Goal: Transaction & Acquisition: Book appointment/travel/reservation

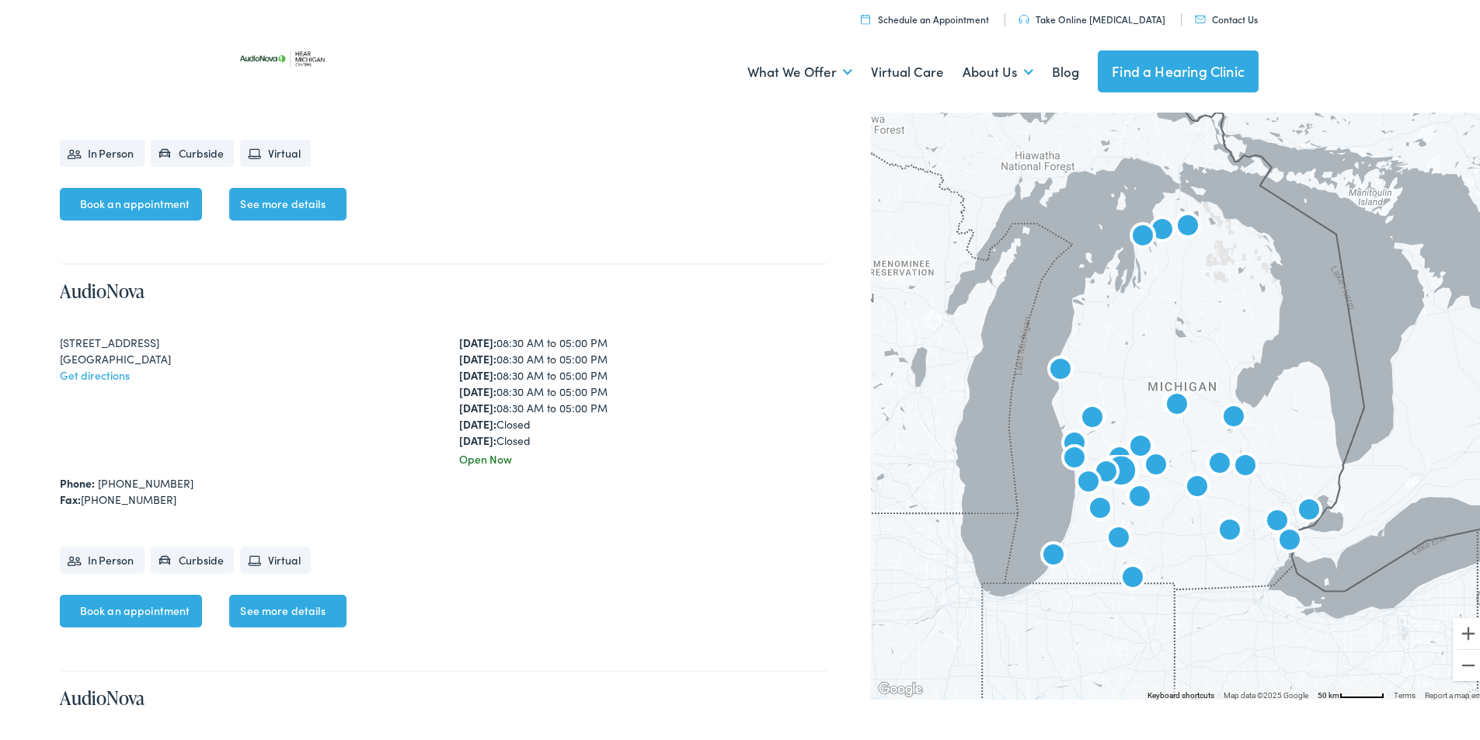
scroll to position [2797, 0]
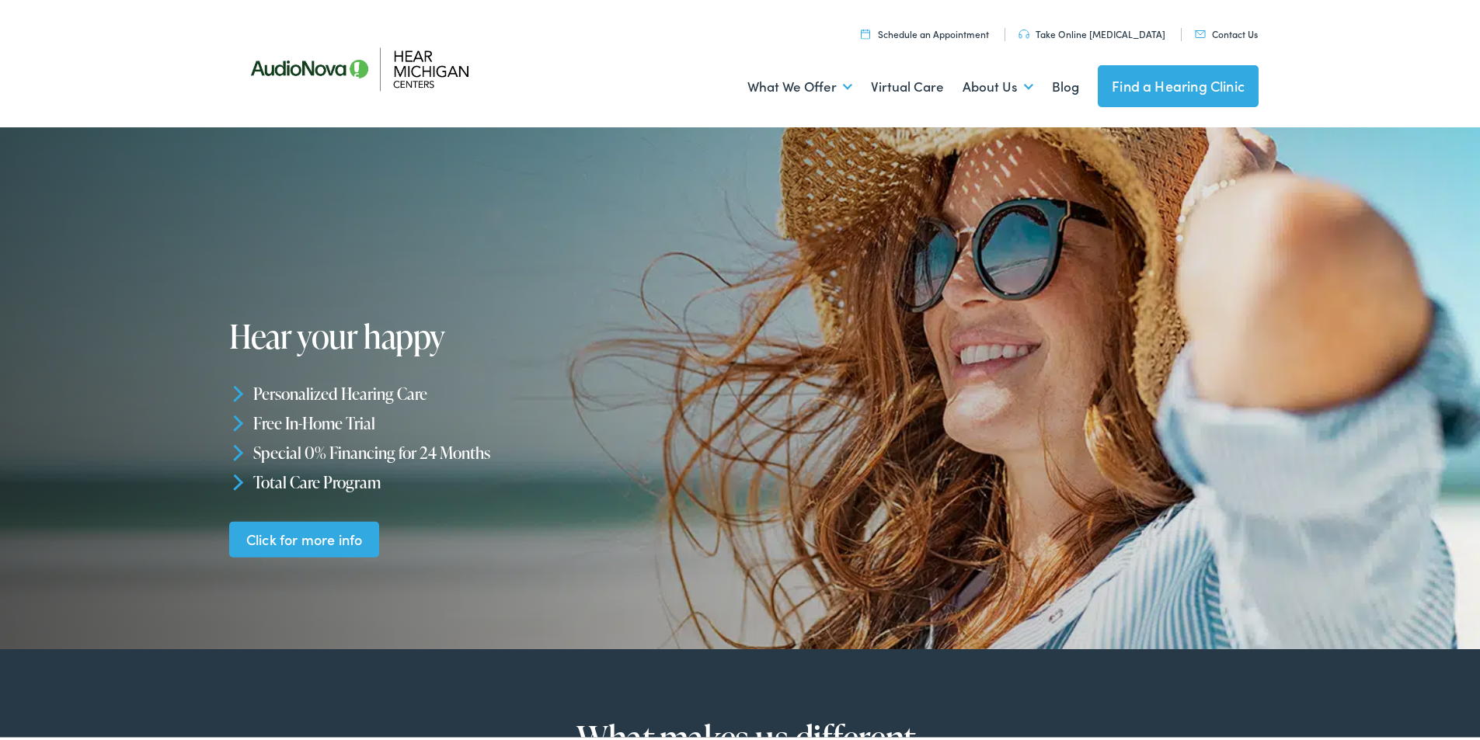
click at [978, 33] on link "Schedule an Appointment" at bounding box center [925, 30] width 128 height 13
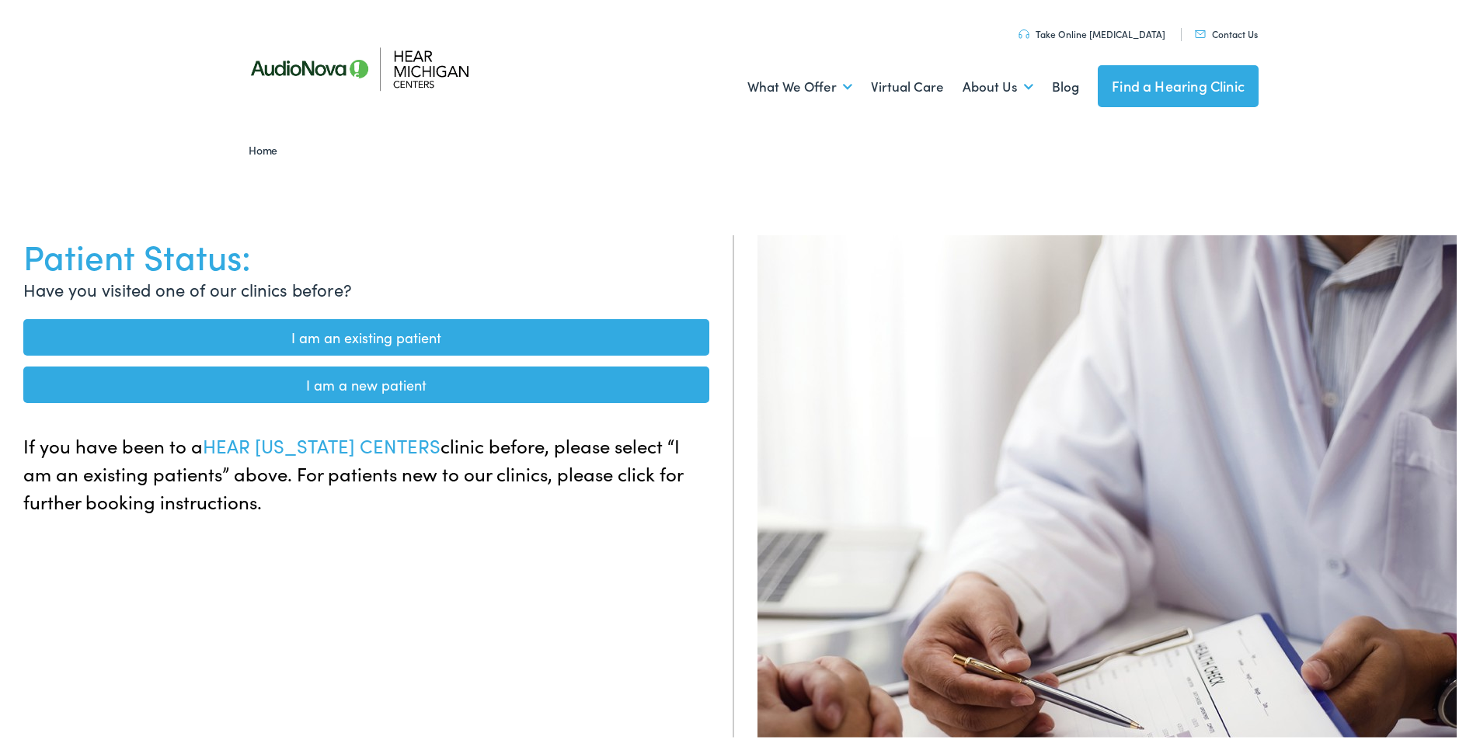
click at [406, 385] on link "I am a new patient" at bounding box center [366, 382] width 686 height 37
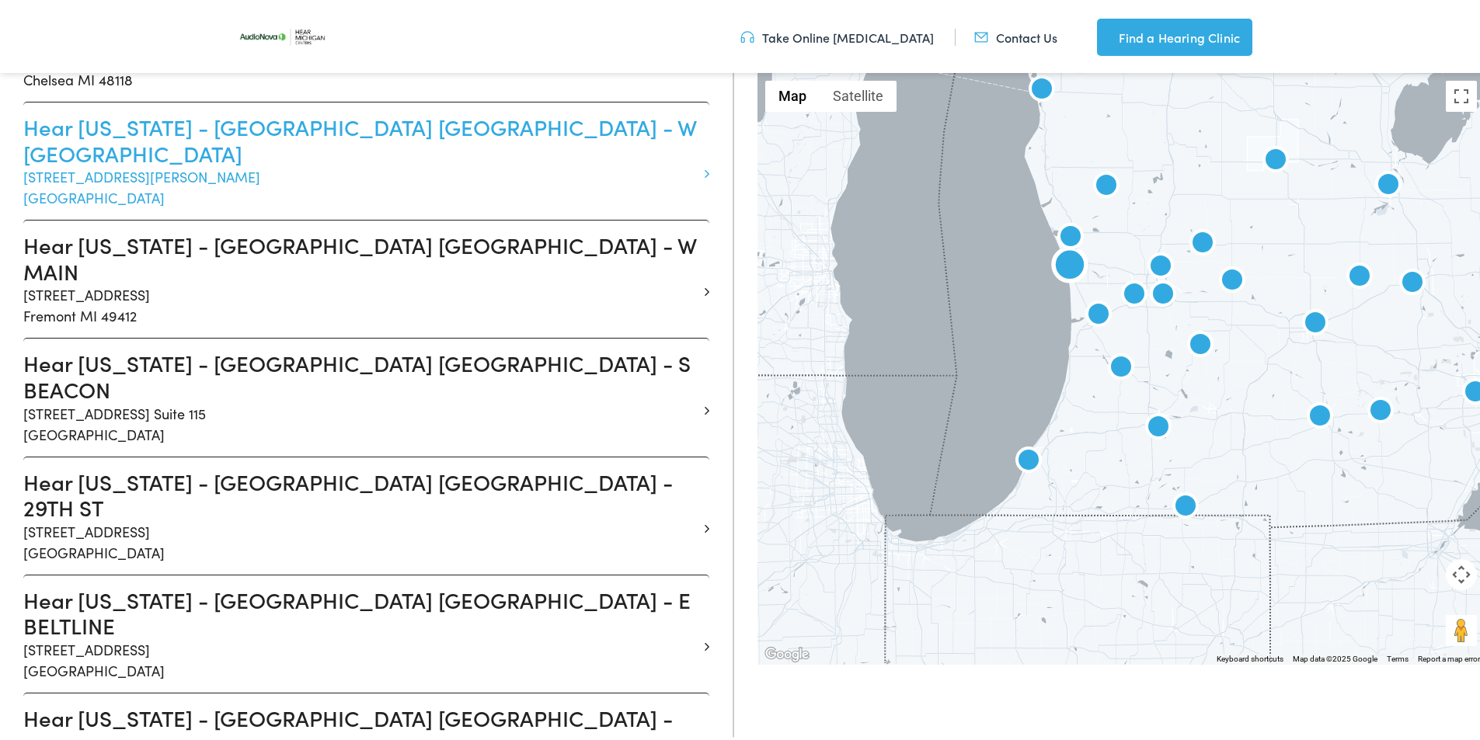
scroll to position [699, 0]
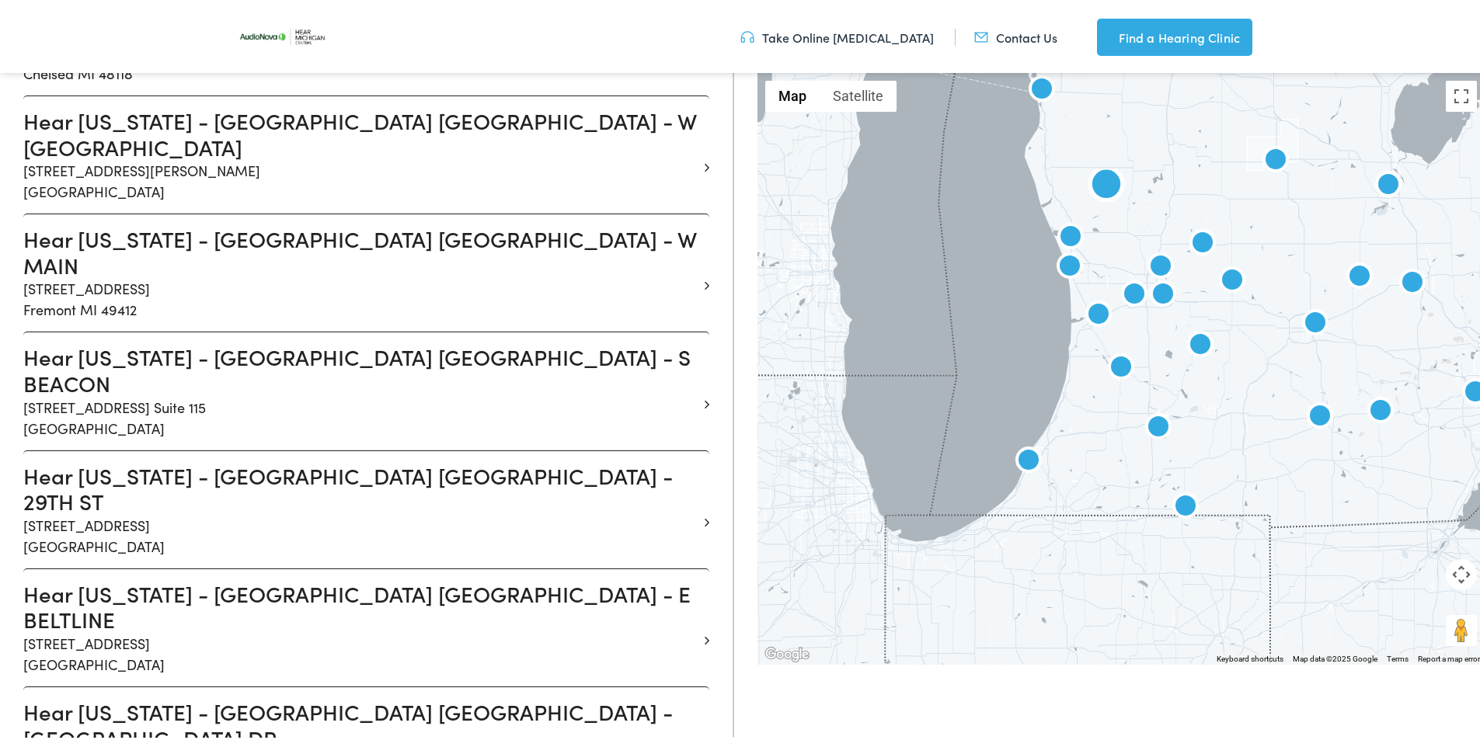
click at [695, 232] on li "Hear Michigan - FREMONT MI - W MAIN 1019 West Main Street Fremont MI 49412" at bounding box center [366, 270] width 686 height 118
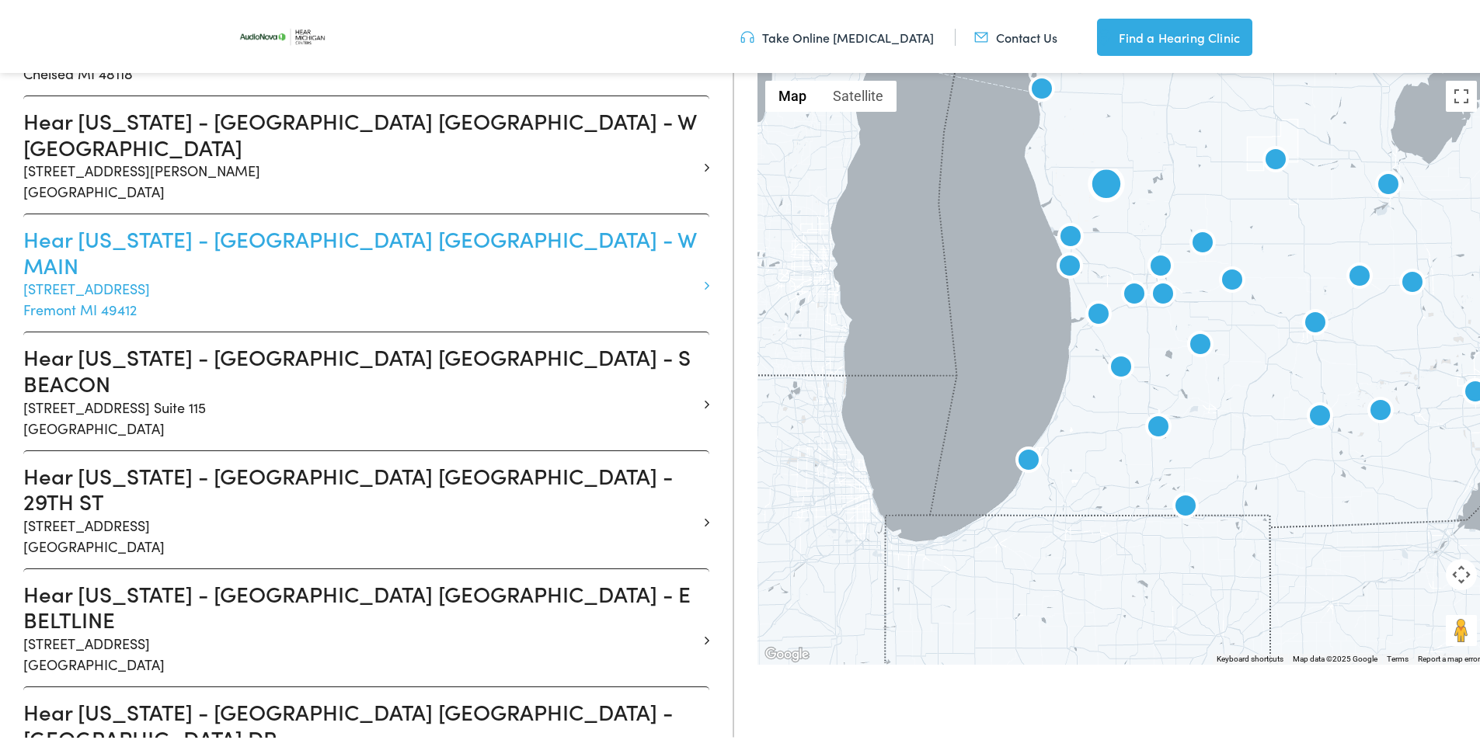
click at [705, 276] on icon at bounding box center [707, 283] width 5 height 14
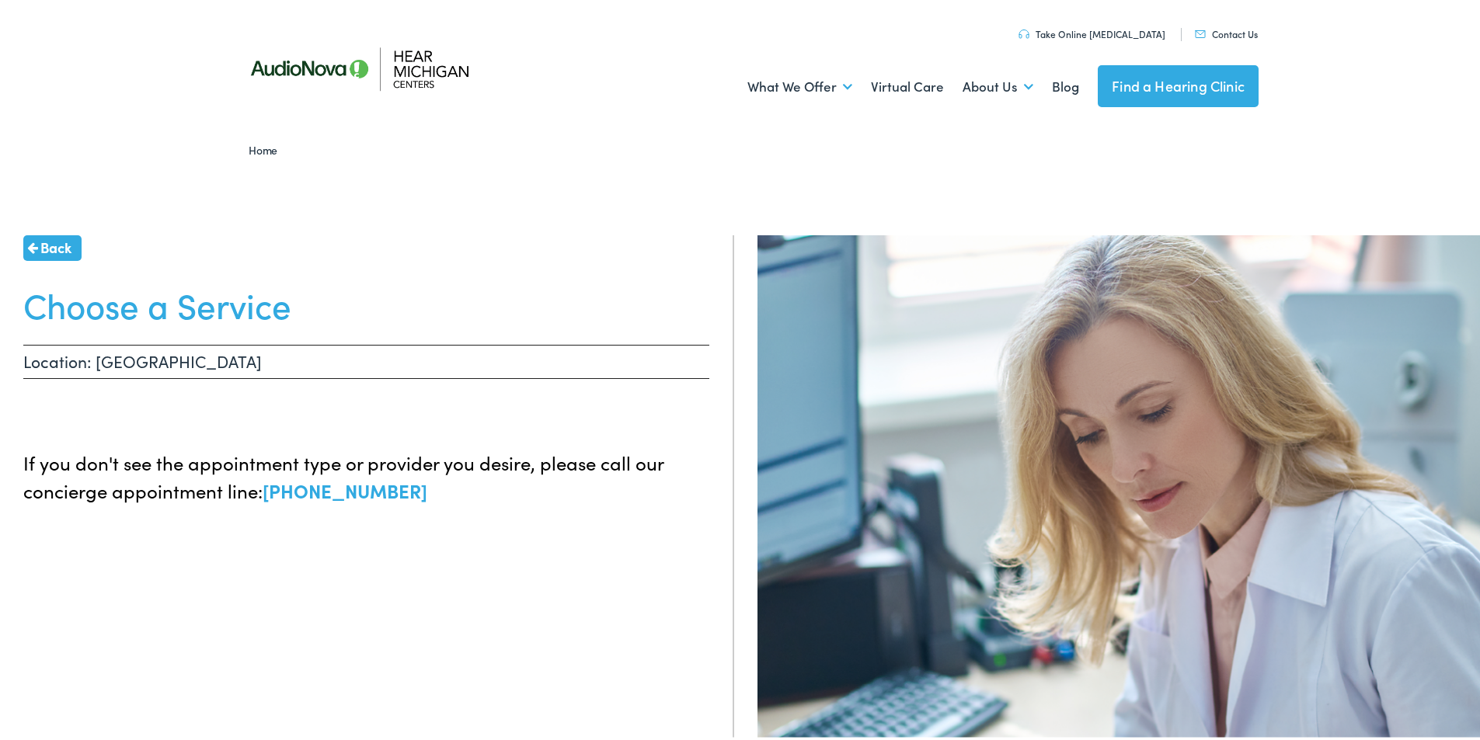
click at [159, 358] on p "Location: FREMONT MI - W MAIN" at bounding box center [366, 359] width 686 height 34
click at [665, 277] on div "Back Choose a Service Location: FREMONT MI - W MAIN If you don't see the appoin…" at bounding box center [367, 602] width 734 height 740
click at [52, 247] on span "Back" at bounding box center [55, 244] width 31 height 21
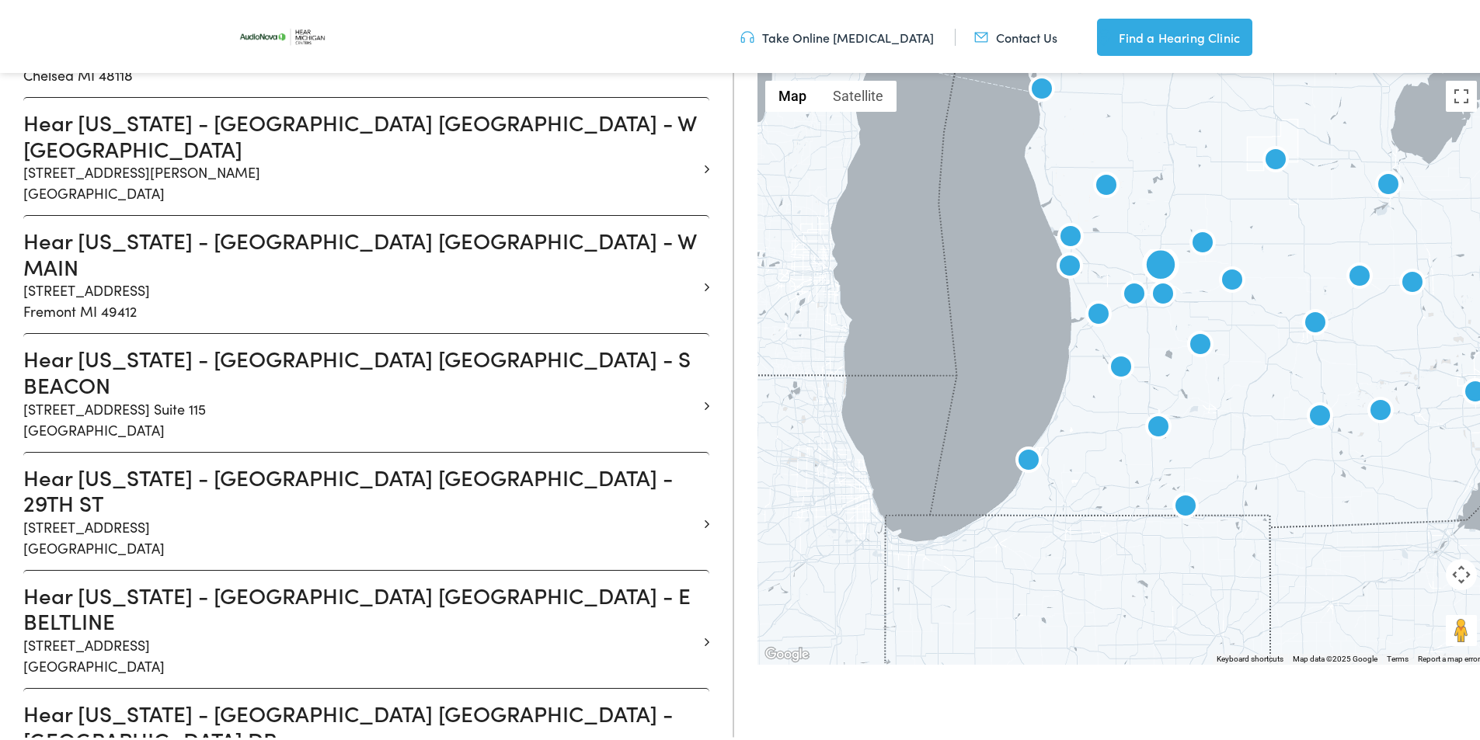
scroll to position [699, 0]
click at [1088, 314] on img at bounding box center [1098, 312] width 37 height 37
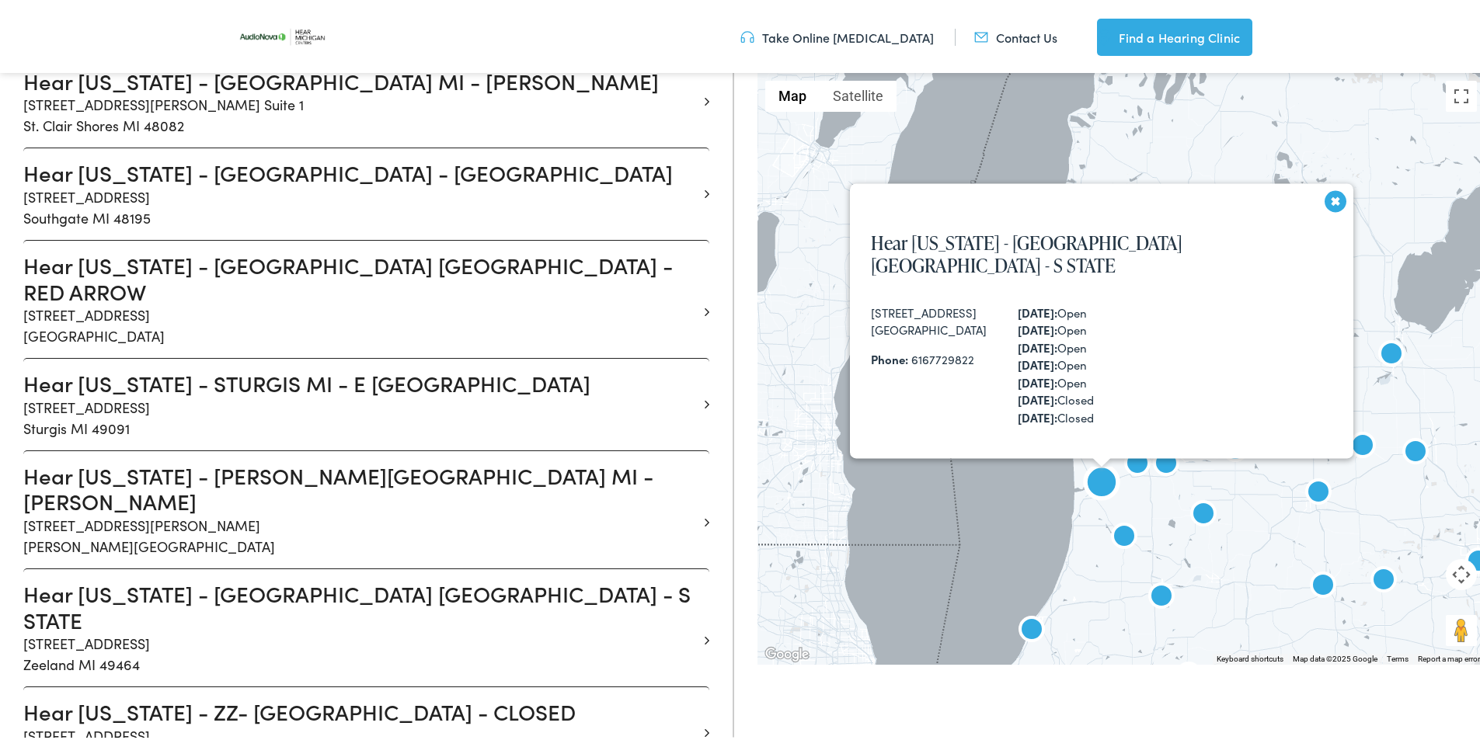
scroll to position [2663, 0]
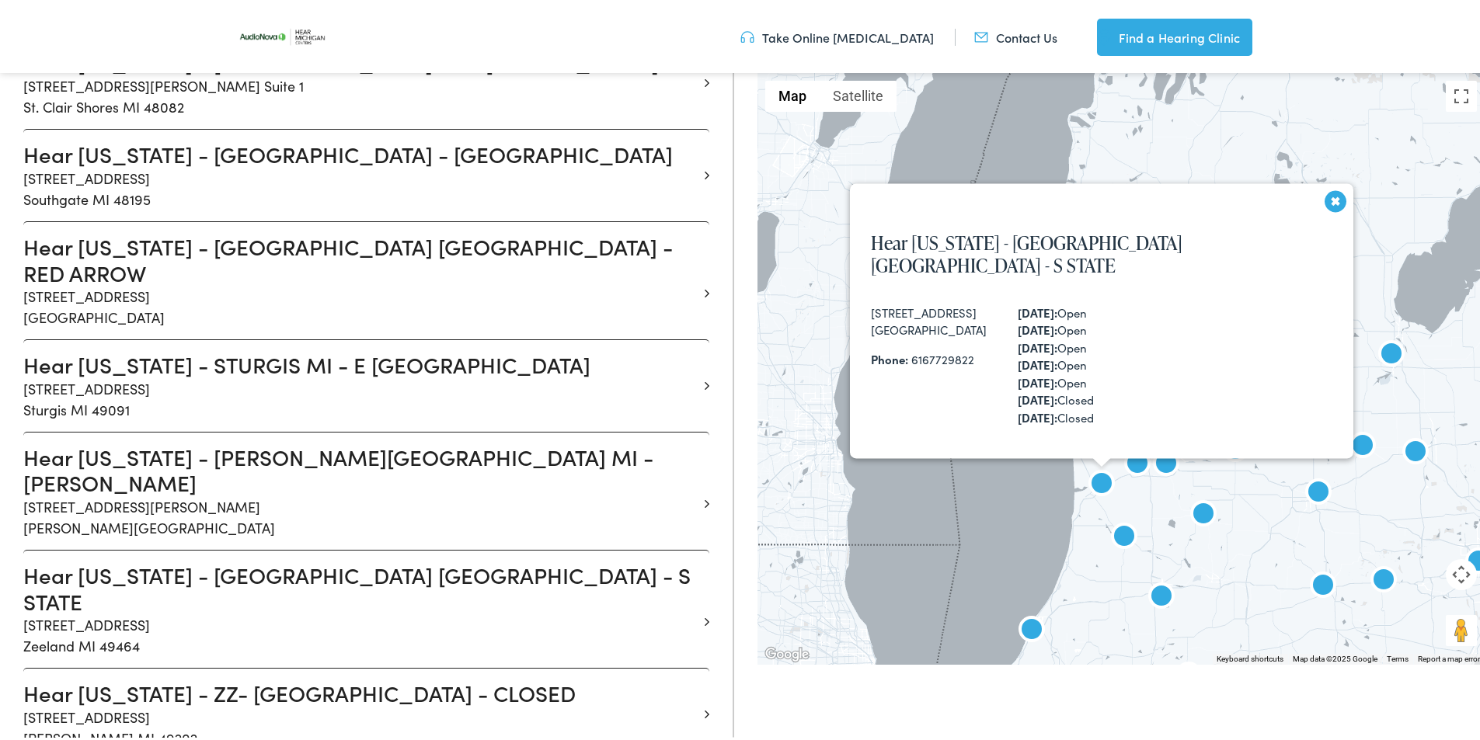
click at [1312, 210] on button "Close" at bounding box center [1330, 203] width 37 height 37
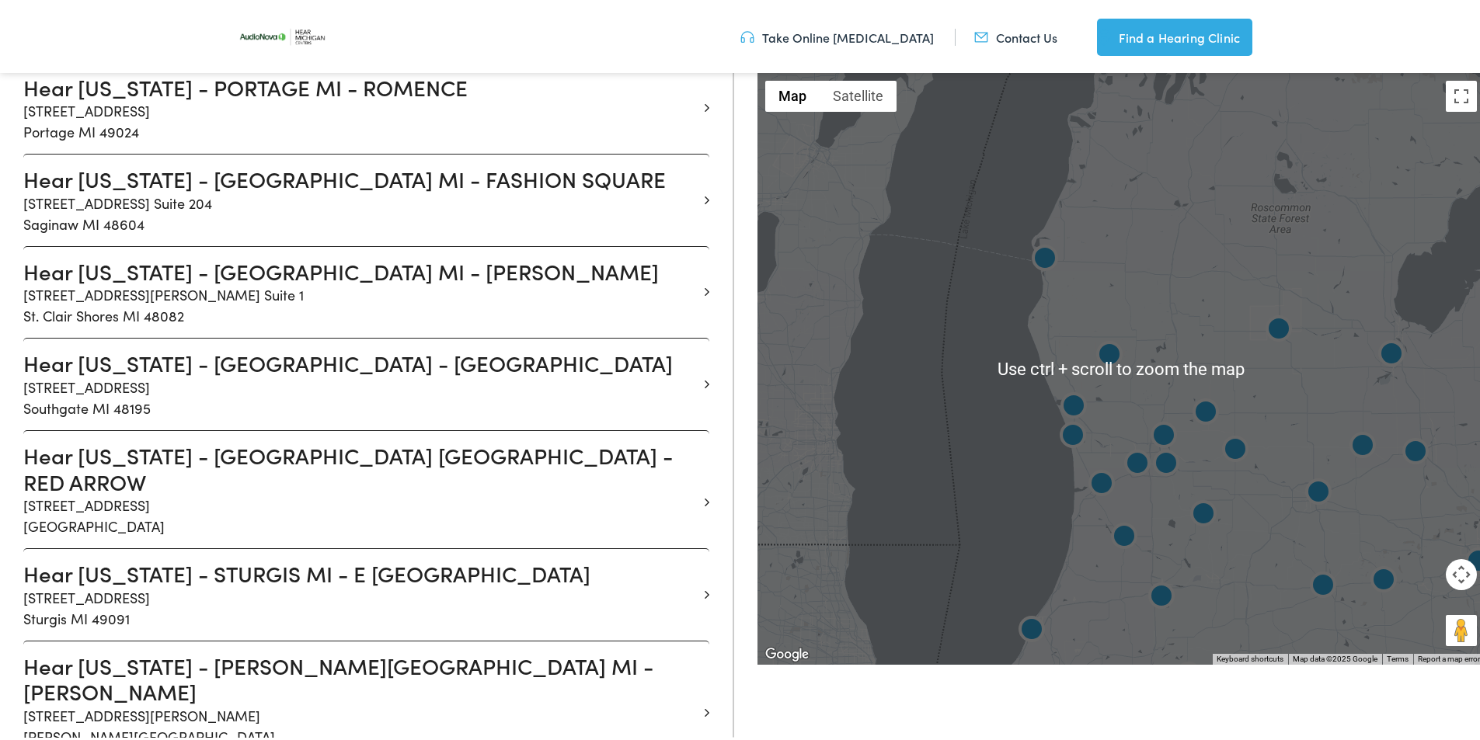
scroll to position [2448, 0]
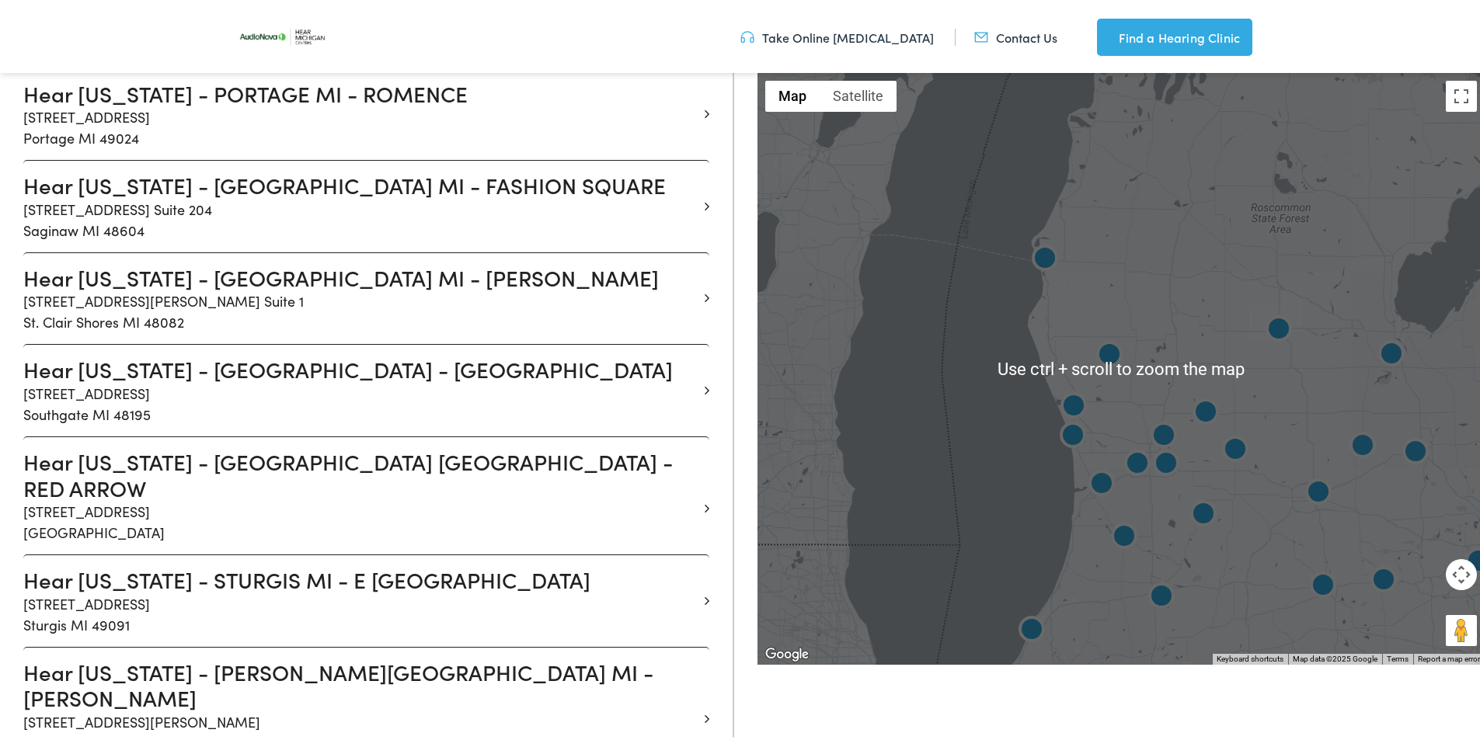
click at [1061, 406] on img at bounding box center [1073, 404] width 37 height 37
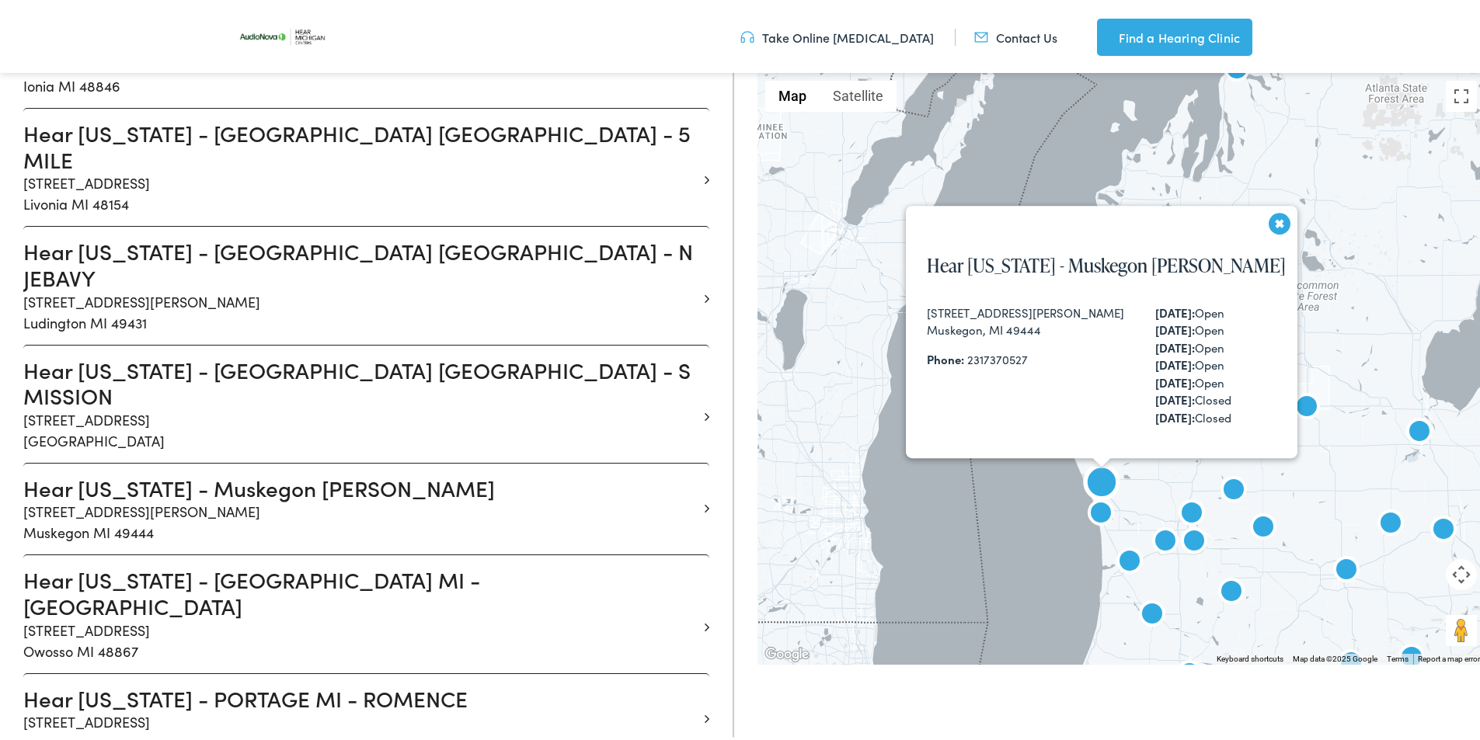
scroll to position [1834, 0]
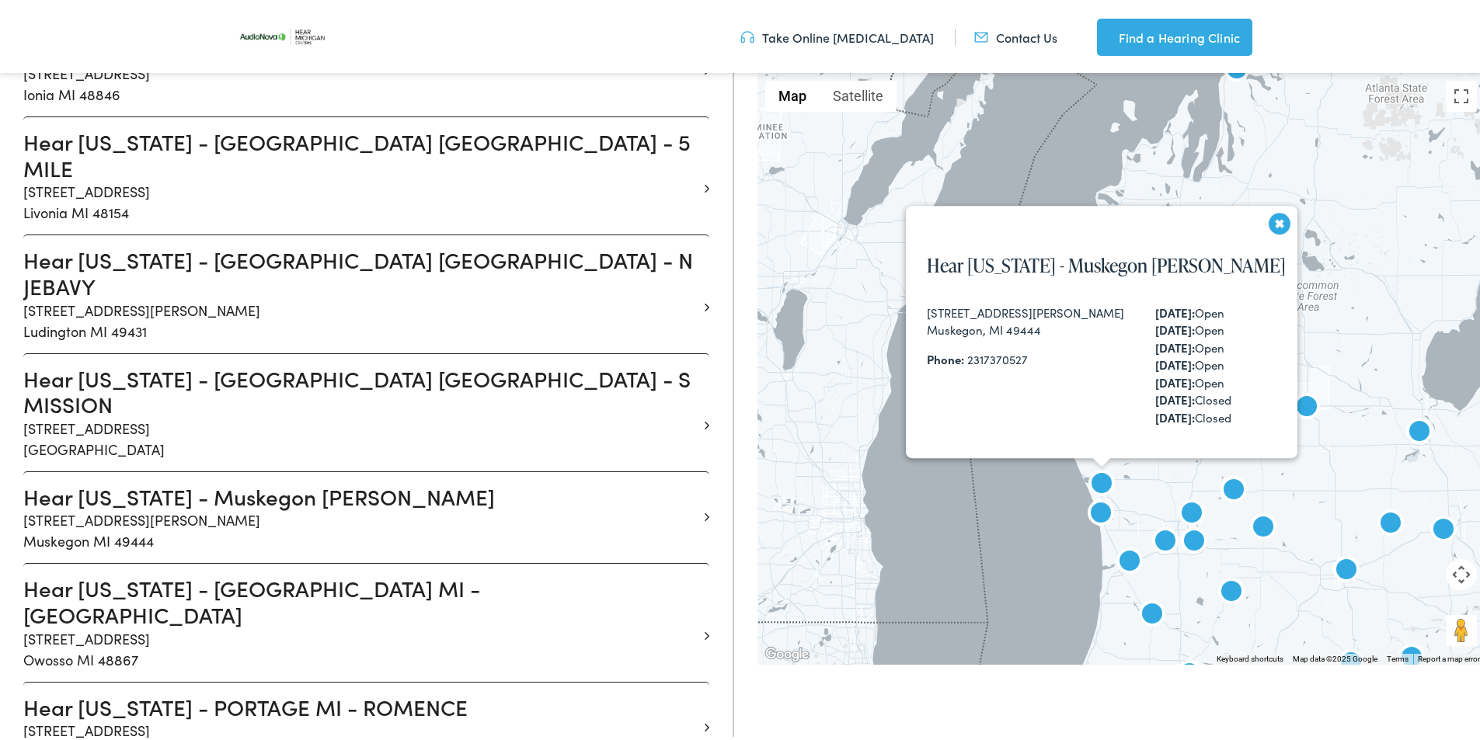
click at [1256, 208] on button "Close" at bounding box center [1274, 225] width 37 height 37
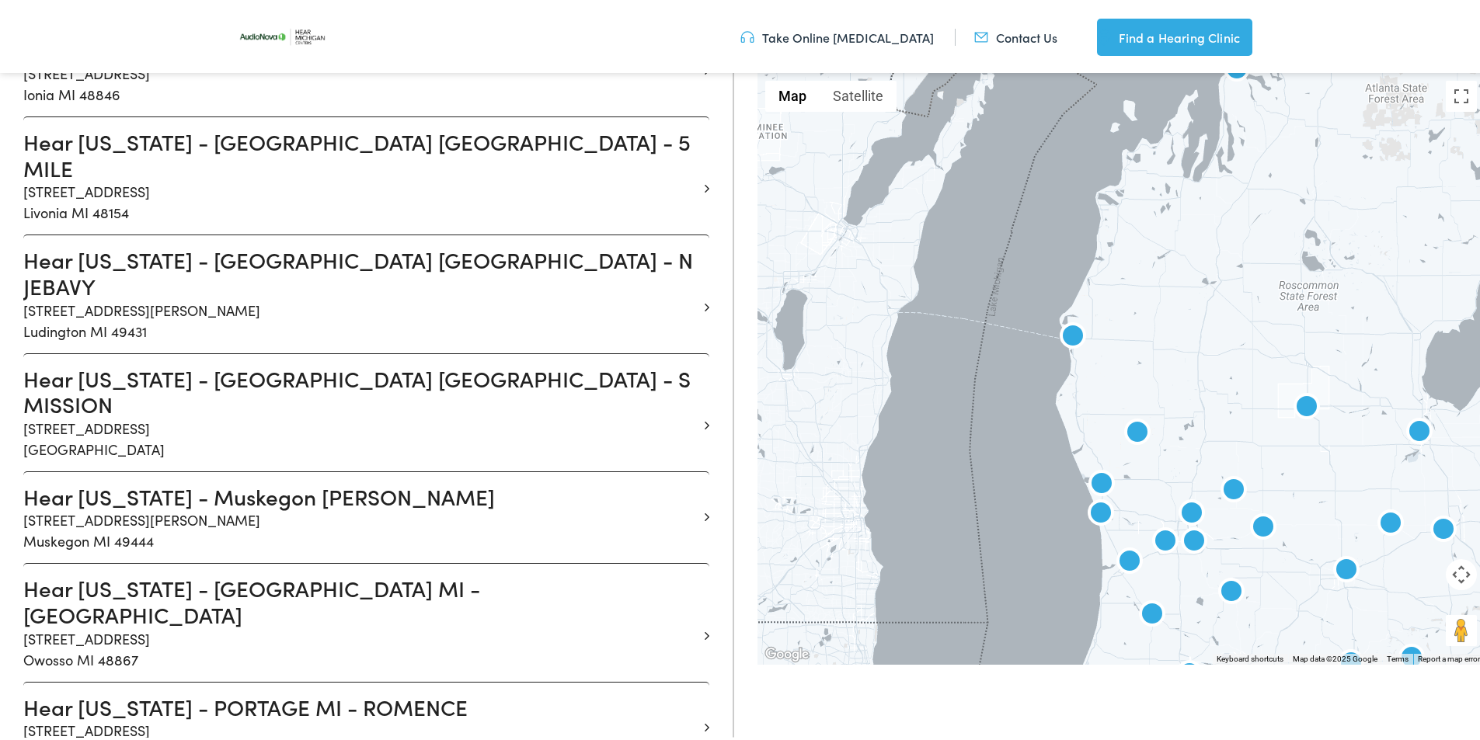
click at [1099, 513] on img at bounding box center [1100, 511] width 37 height 37
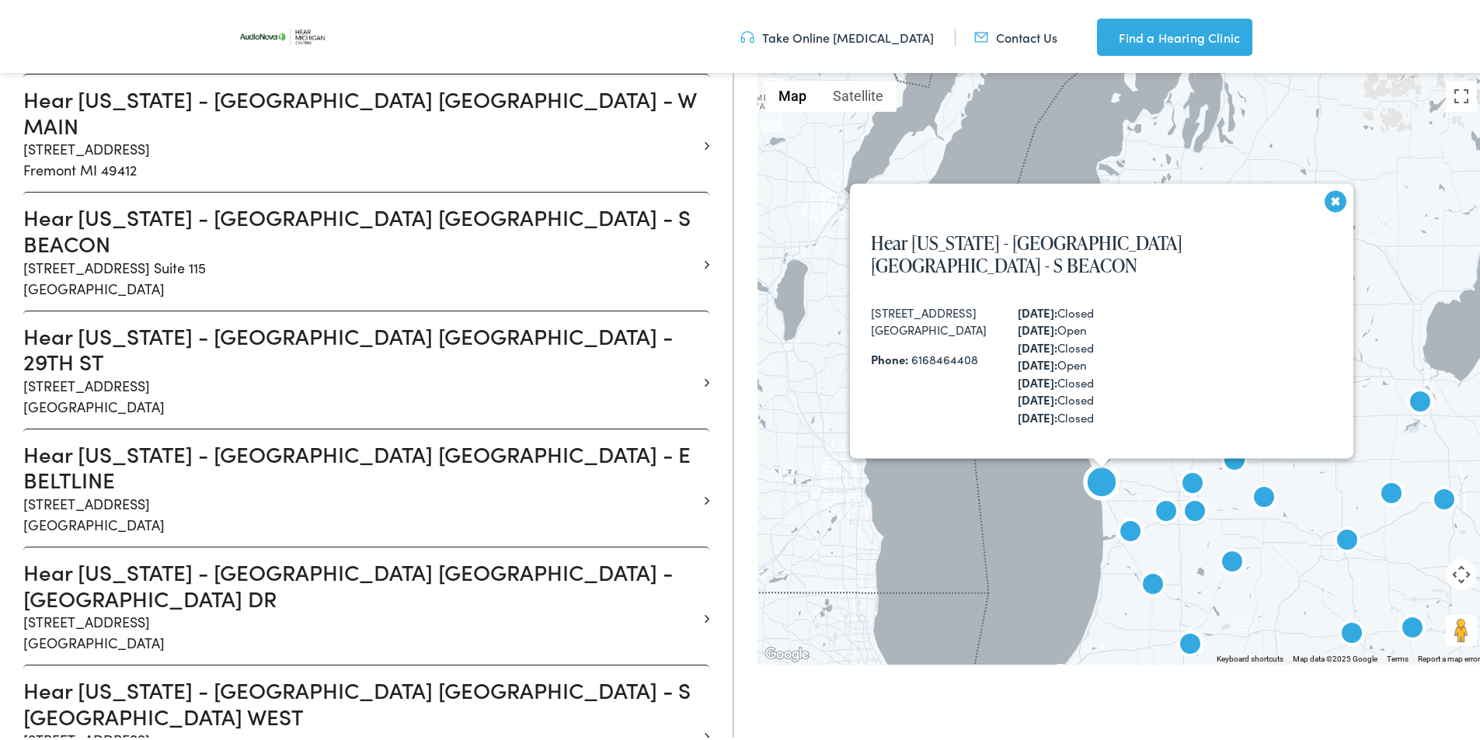
scroll to position [820, 0]
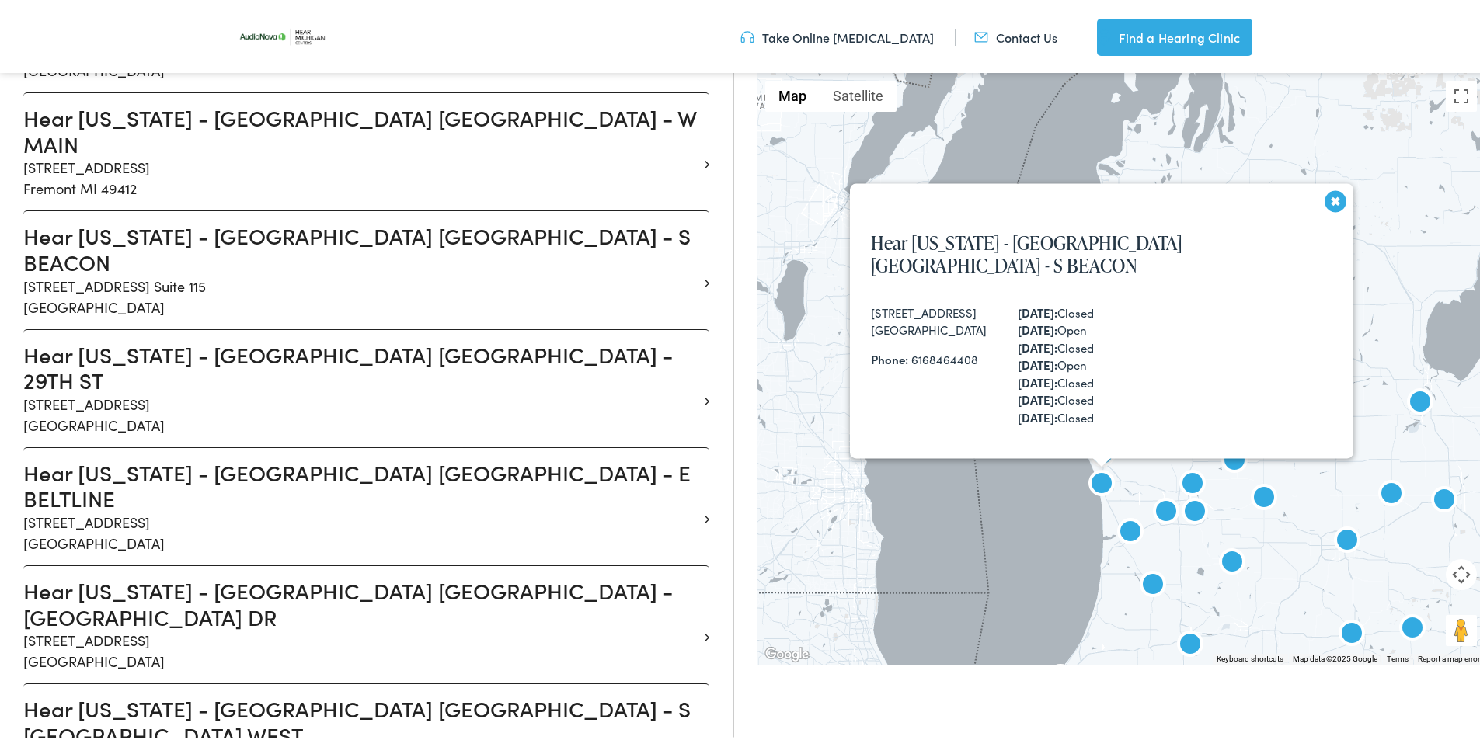
click at [1312, 208] on button "Close" at bounding box center [1330, 203] width 37 height 37
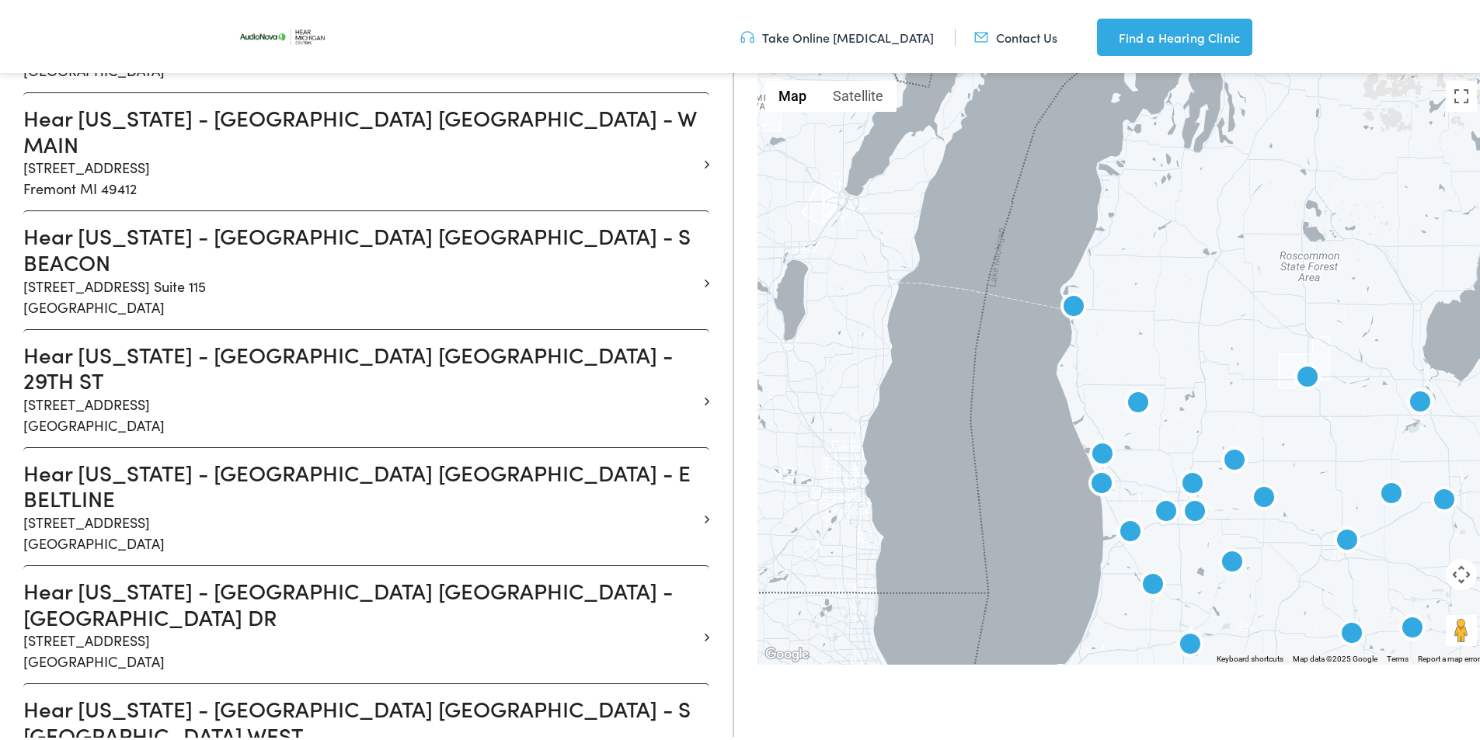
click at [1067, 305] on img at bounding box center [1073, 305] width 37 height 37
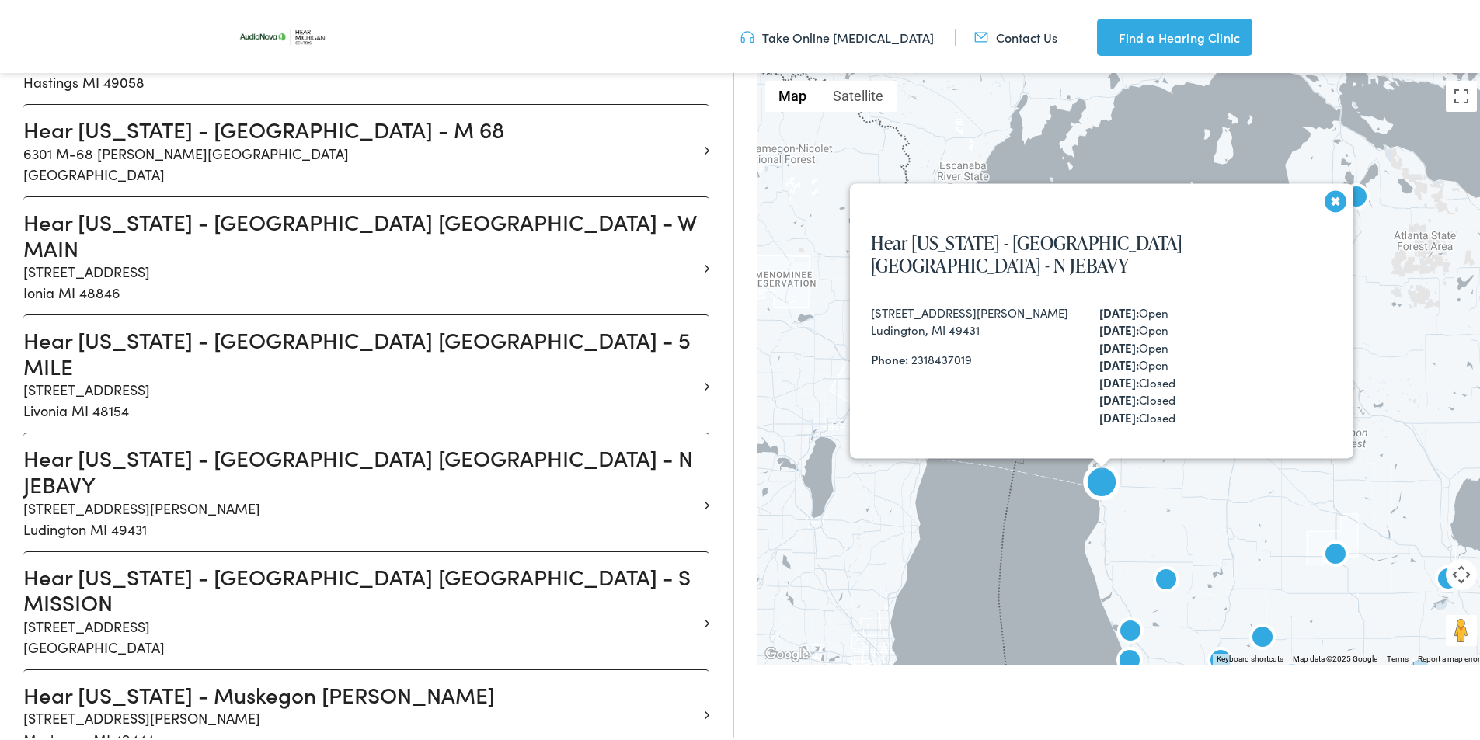
scroll to position [1650, 0]
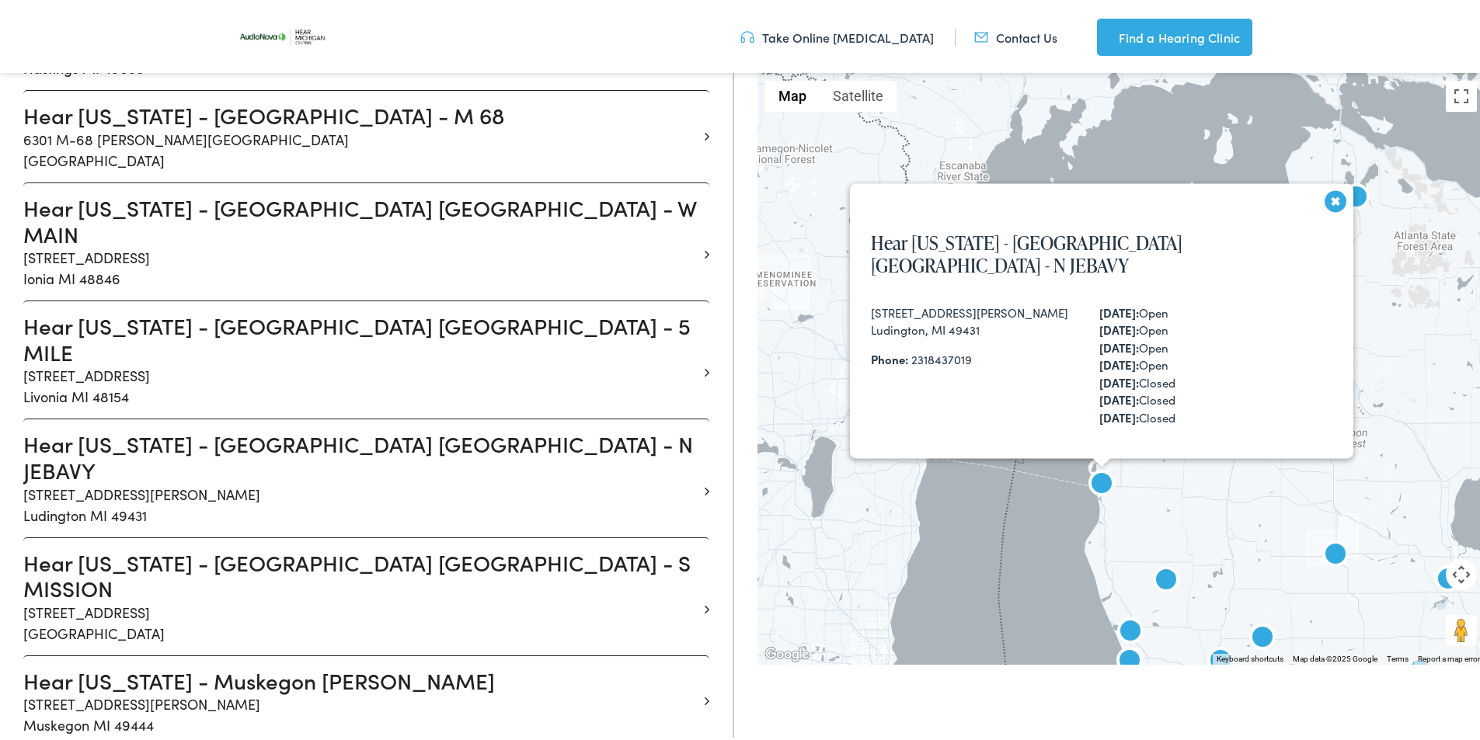
click at [1159, 574] on img at bounding box center [1165, 578] width 37 height 37
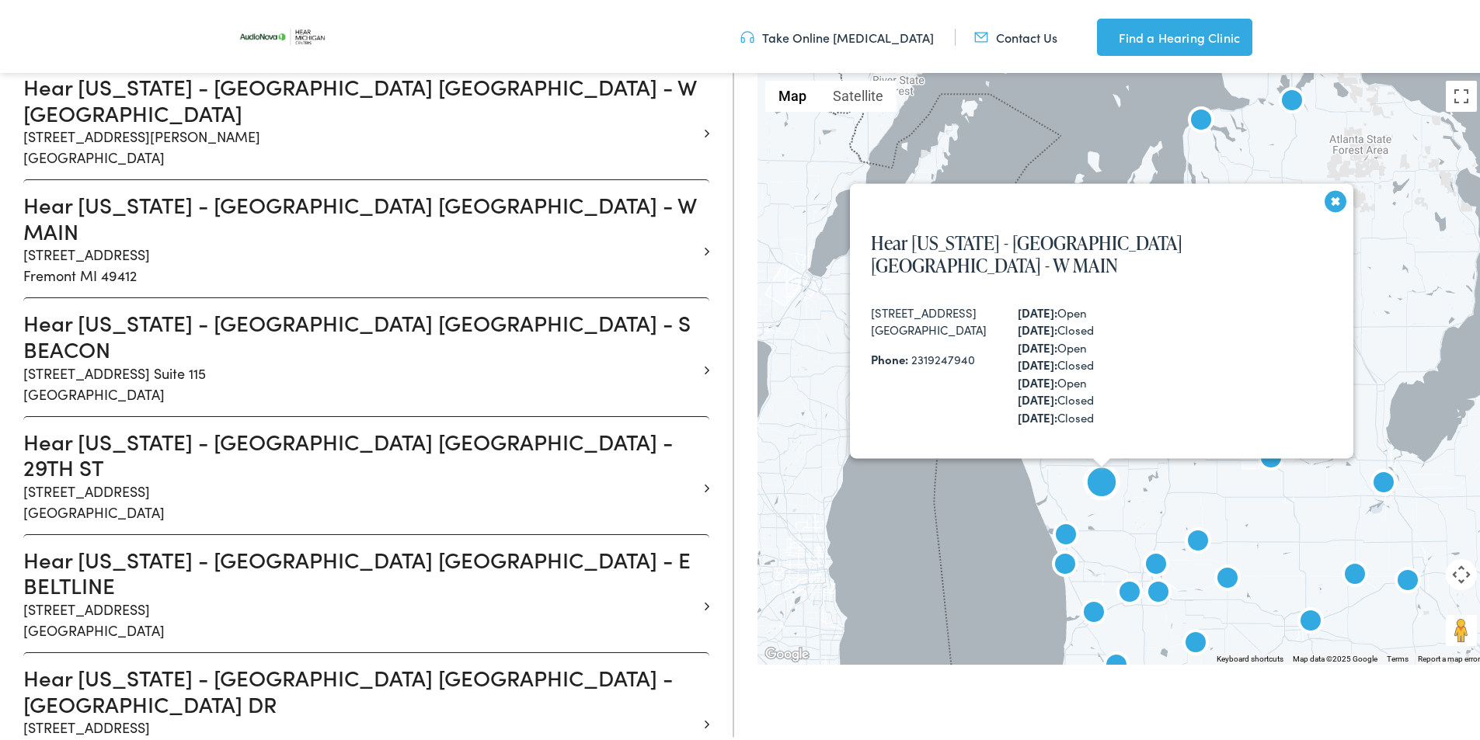
scroll to position [729, 0]
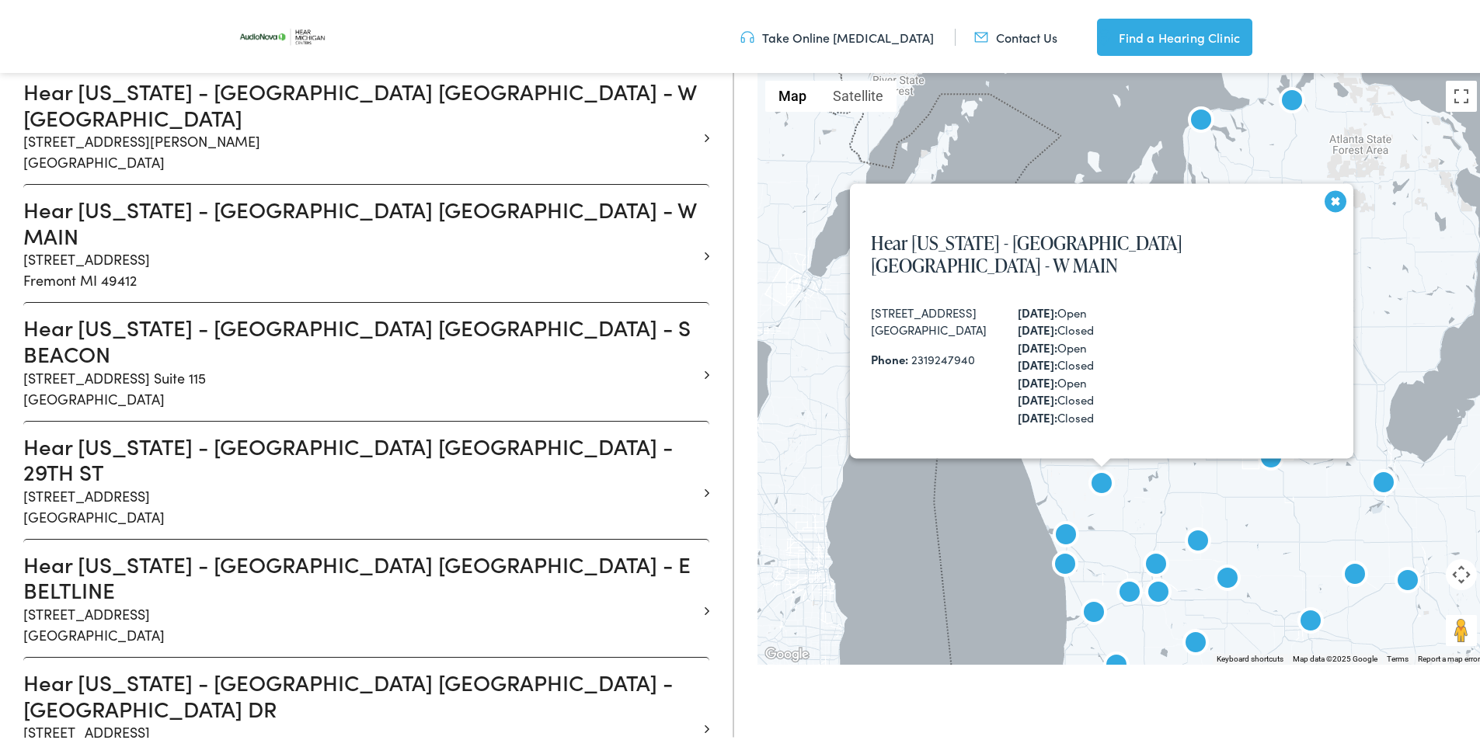
click at [1312, 214] on button "Close" at bounding box center [1330, 203] width 37 height 37
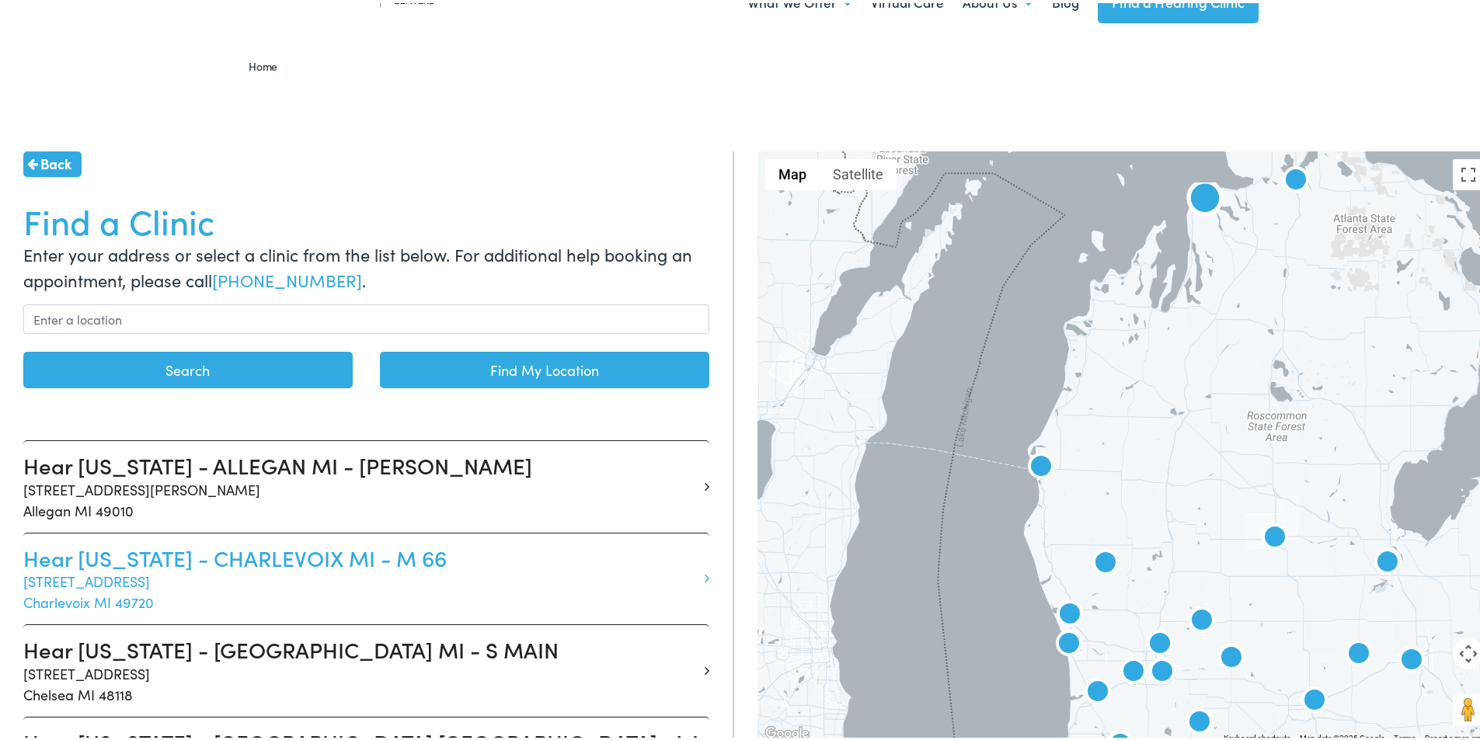
scroll to position [0, 0]
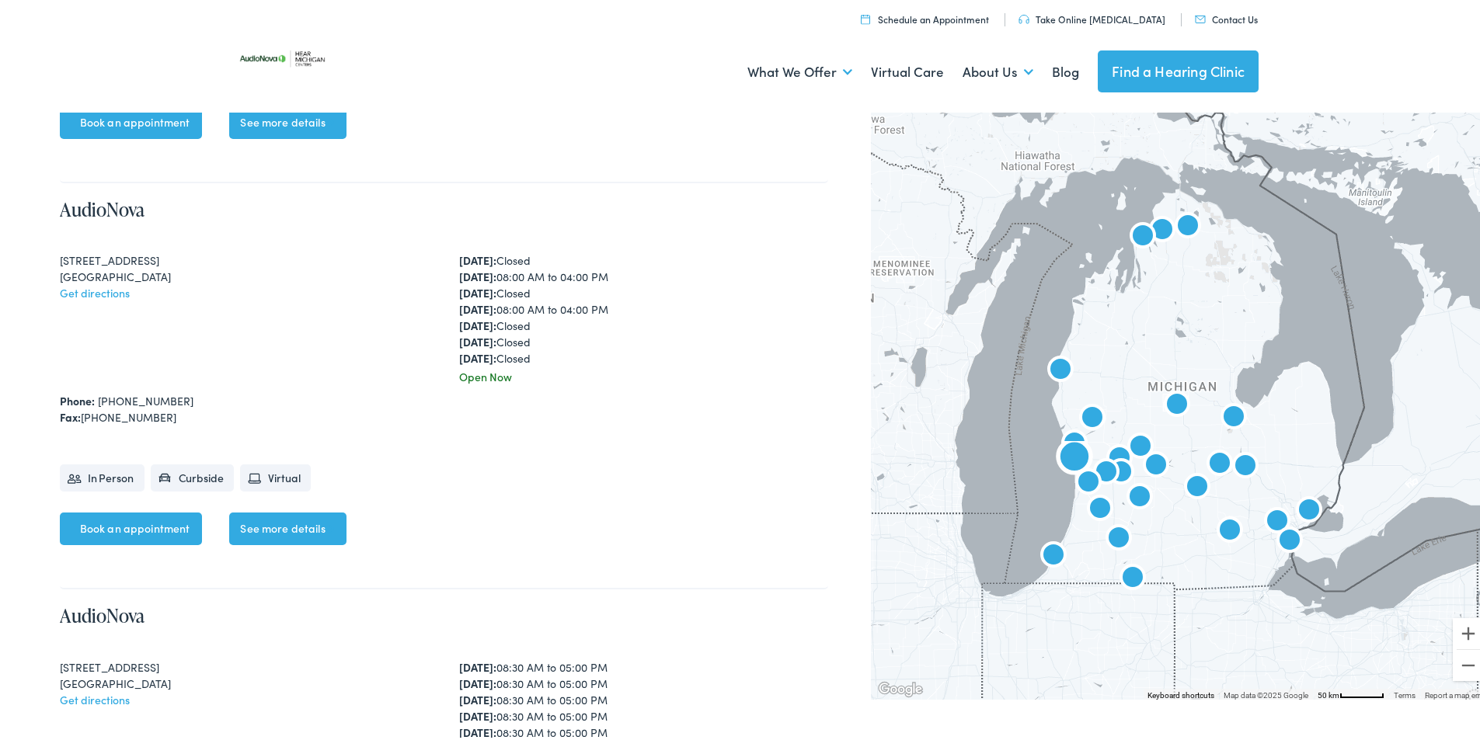
scroll to position [2408, 0]
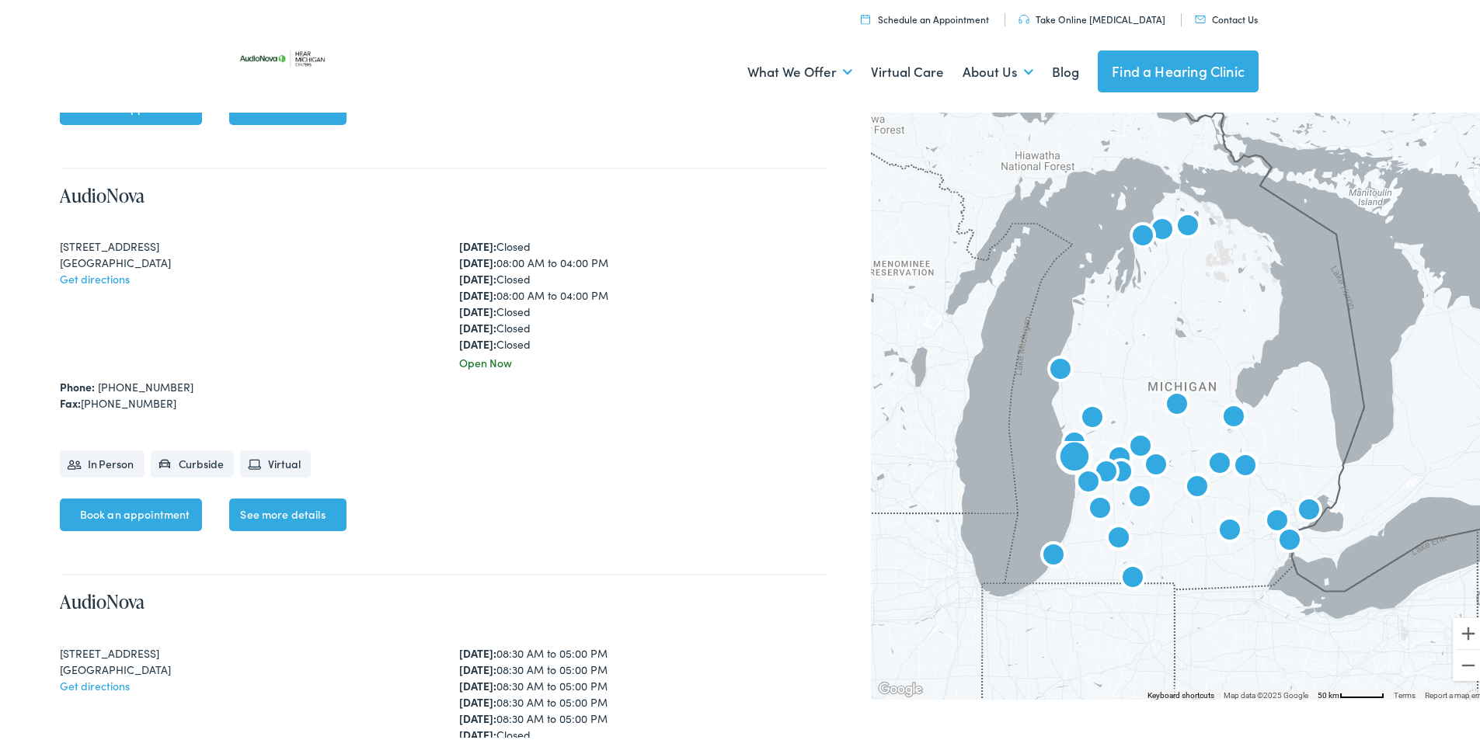
click at [135, 516] on link "Book an appointment" at bounding box center [131, 512] width 143 height 33
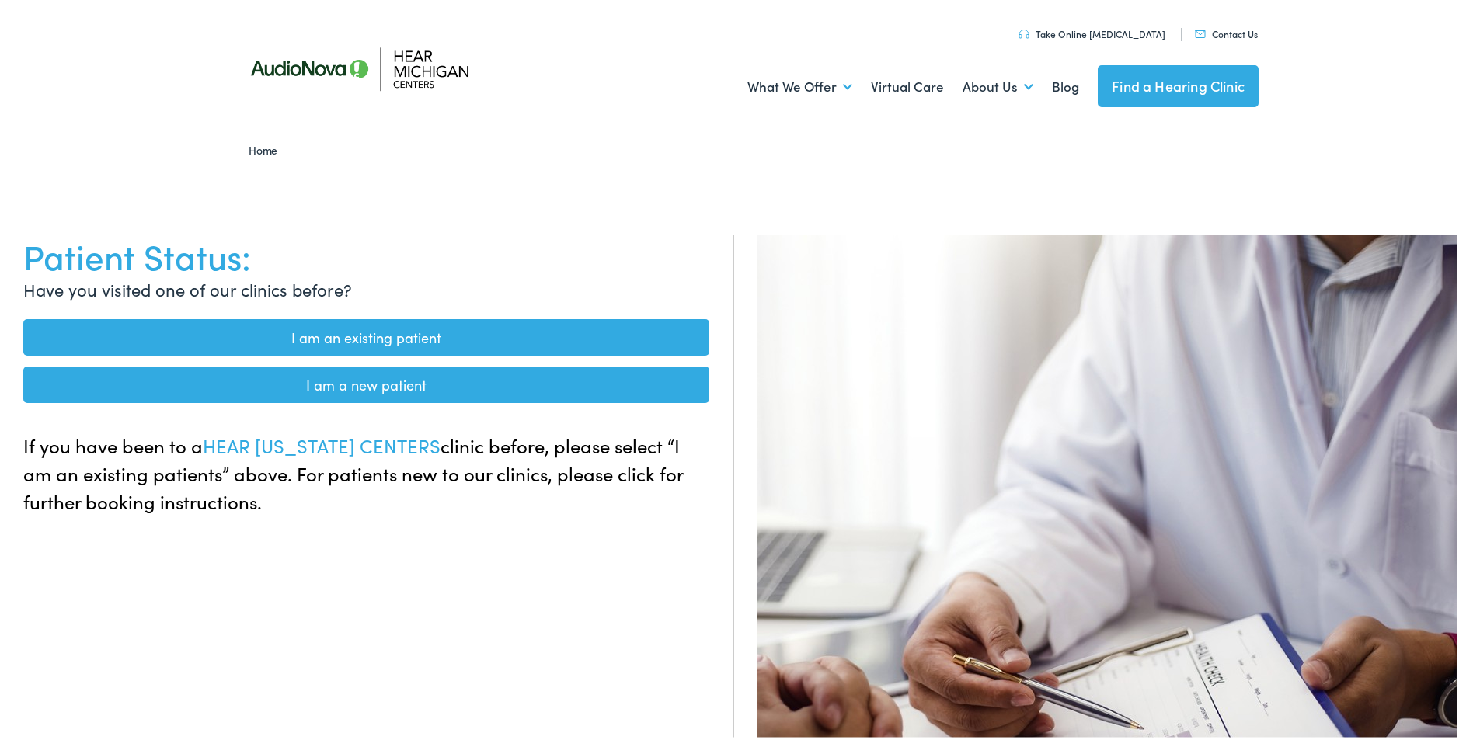
click at [428, 386] on link "I am a new patient" at bounding box center [366, 382] width 686 height 37
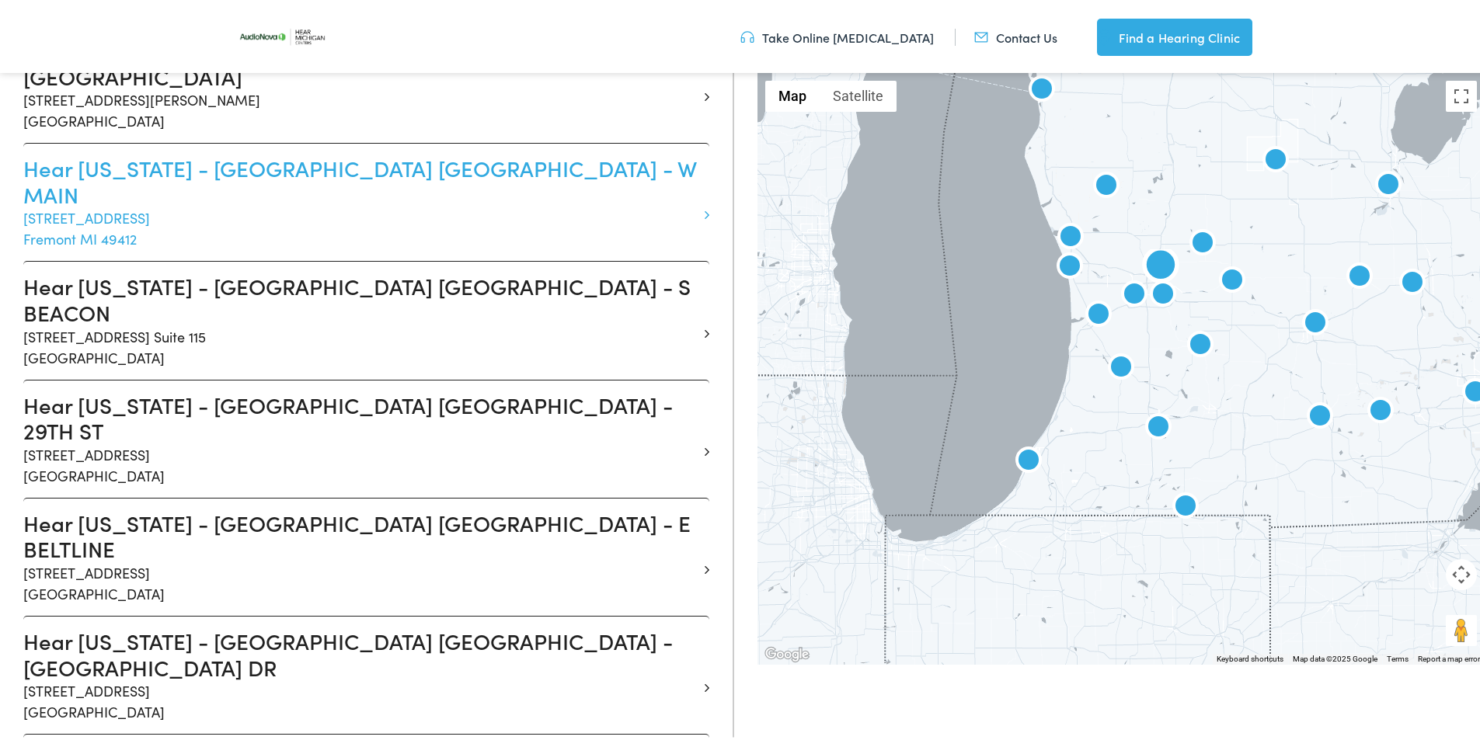
scroll to position [777, 0]
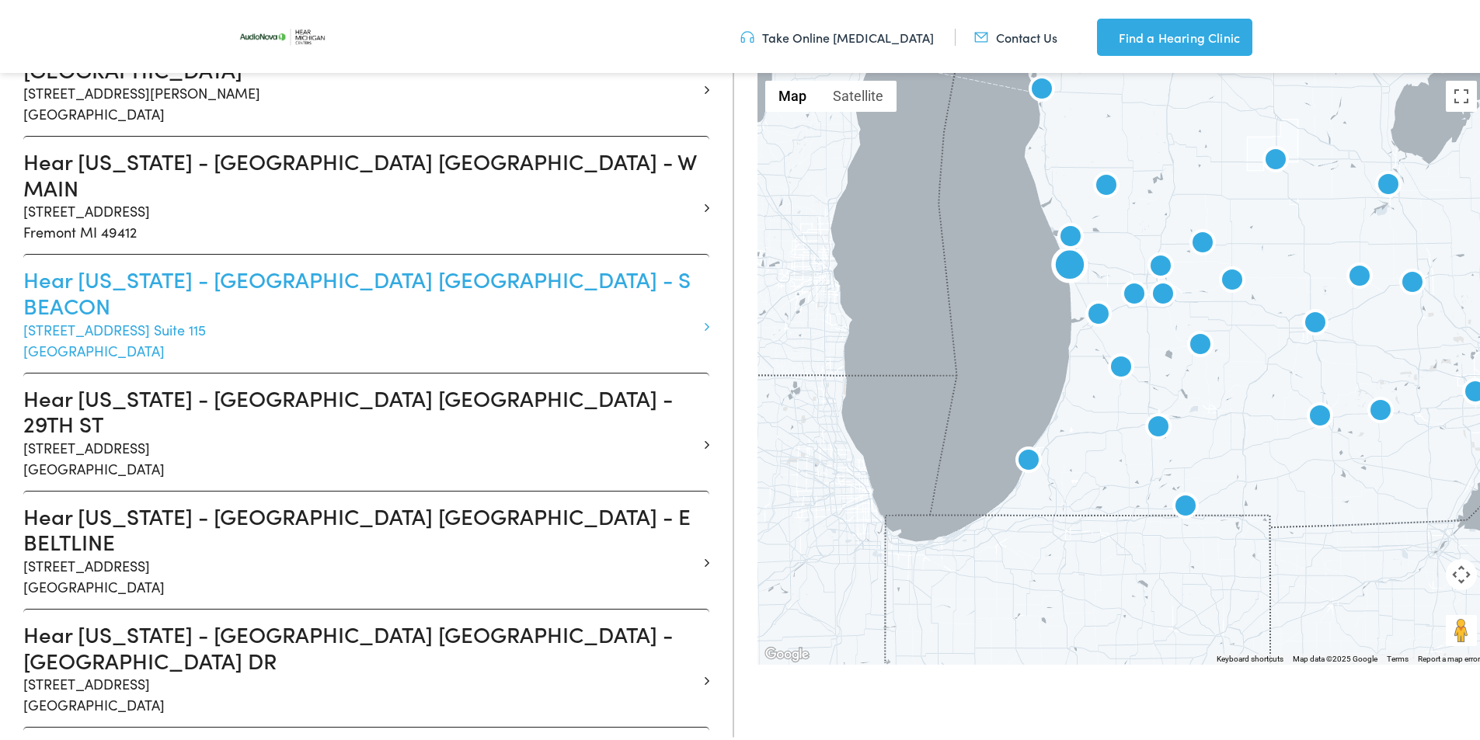
click at [705, 317] on icon at bounding box center [707, 324] width 5 height 14
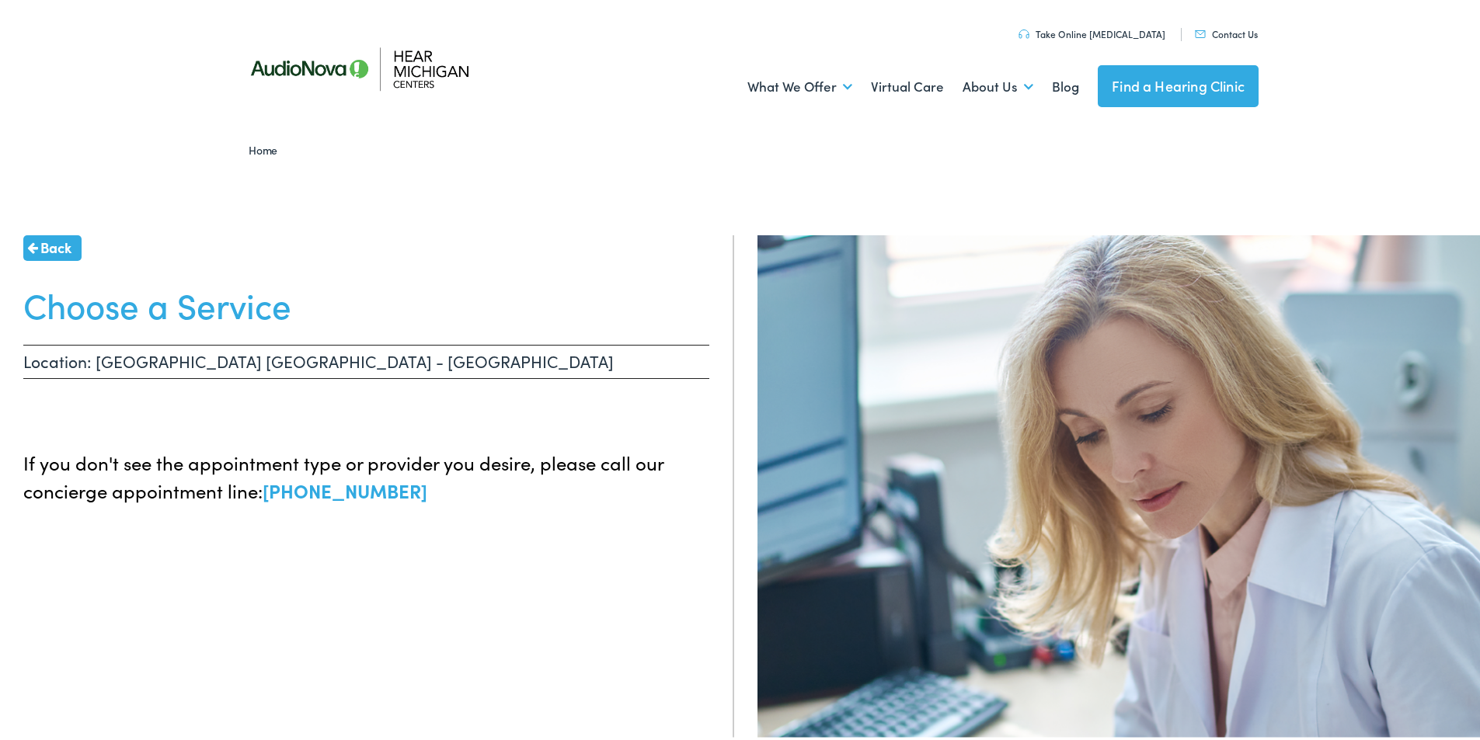
click at [55, 248] on span "Back" at bounding box center [55, 244] width 31 height 21
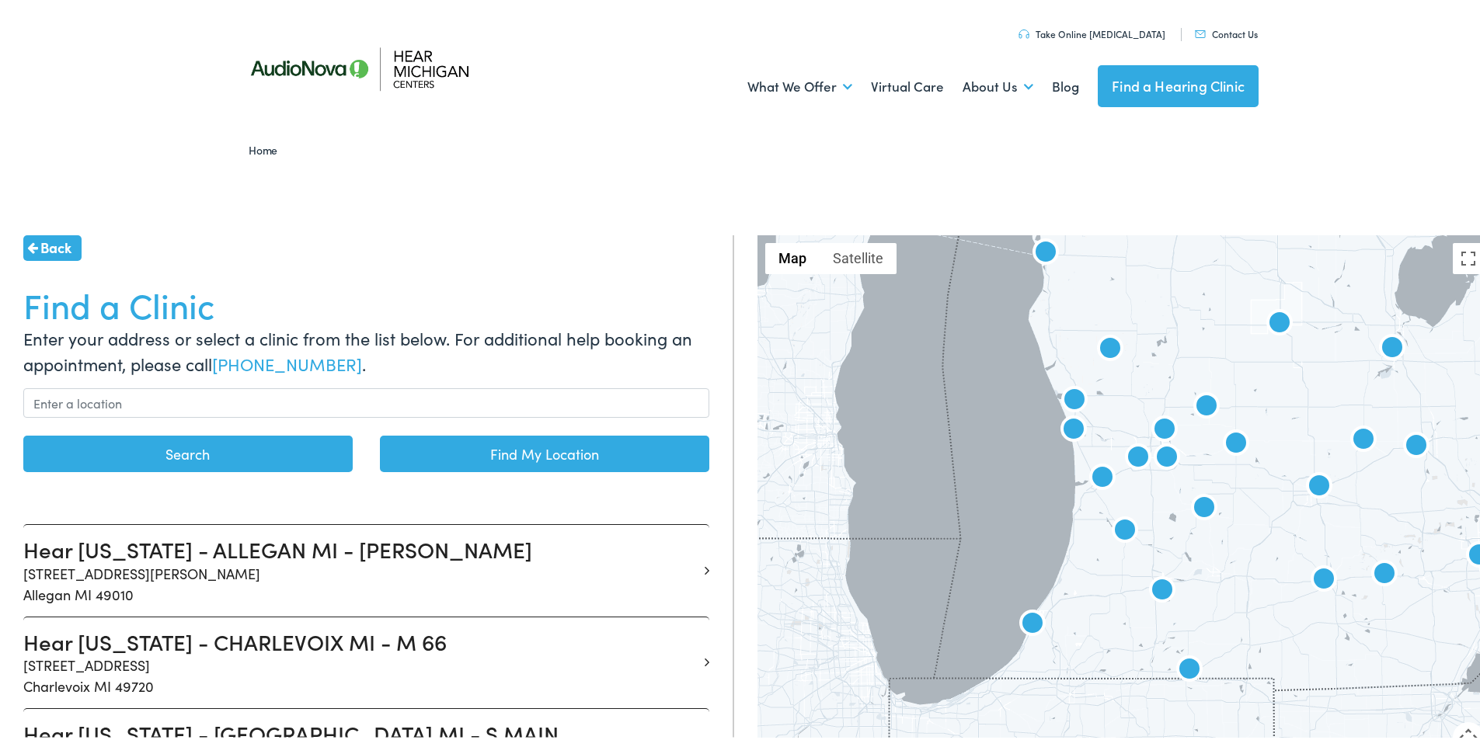
click at [38, 245] on link "Back" at bounding box center [52, 245] width 58 height 26
